Goal: Task Accomplishment & Management: Use online tool/utility

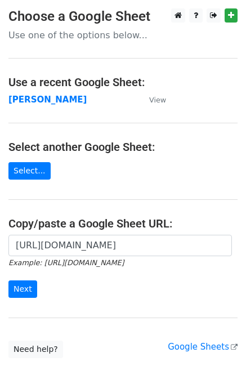
scroll to position [0, 323]
type input "[URL][DOMAIN_NAME]"
click at [8, 281] on input "Next" at bounding box center [22, 289] width 29 height 17
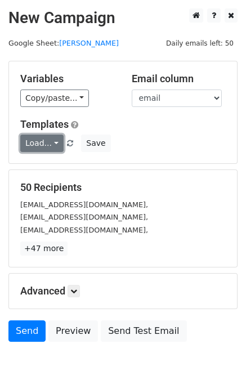
drag, startPoint x: 28, startPoint y: 146, endPoint x: 44, endPoint y: 163, distance: 23.9
click at [28, 146] on link "Load..." at bounding box center [41, 143] width 43 height 17
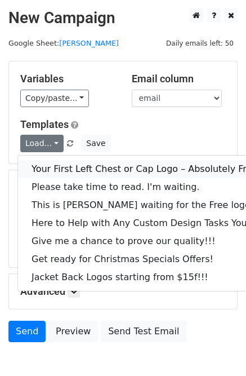
click at [46, 164] on link "Your First Left Chest or Cap Logo – Absolutely Free" at bounding box center [152, 169] width 269 height 18
